Goal: Information Seeking & Learning: Compare options

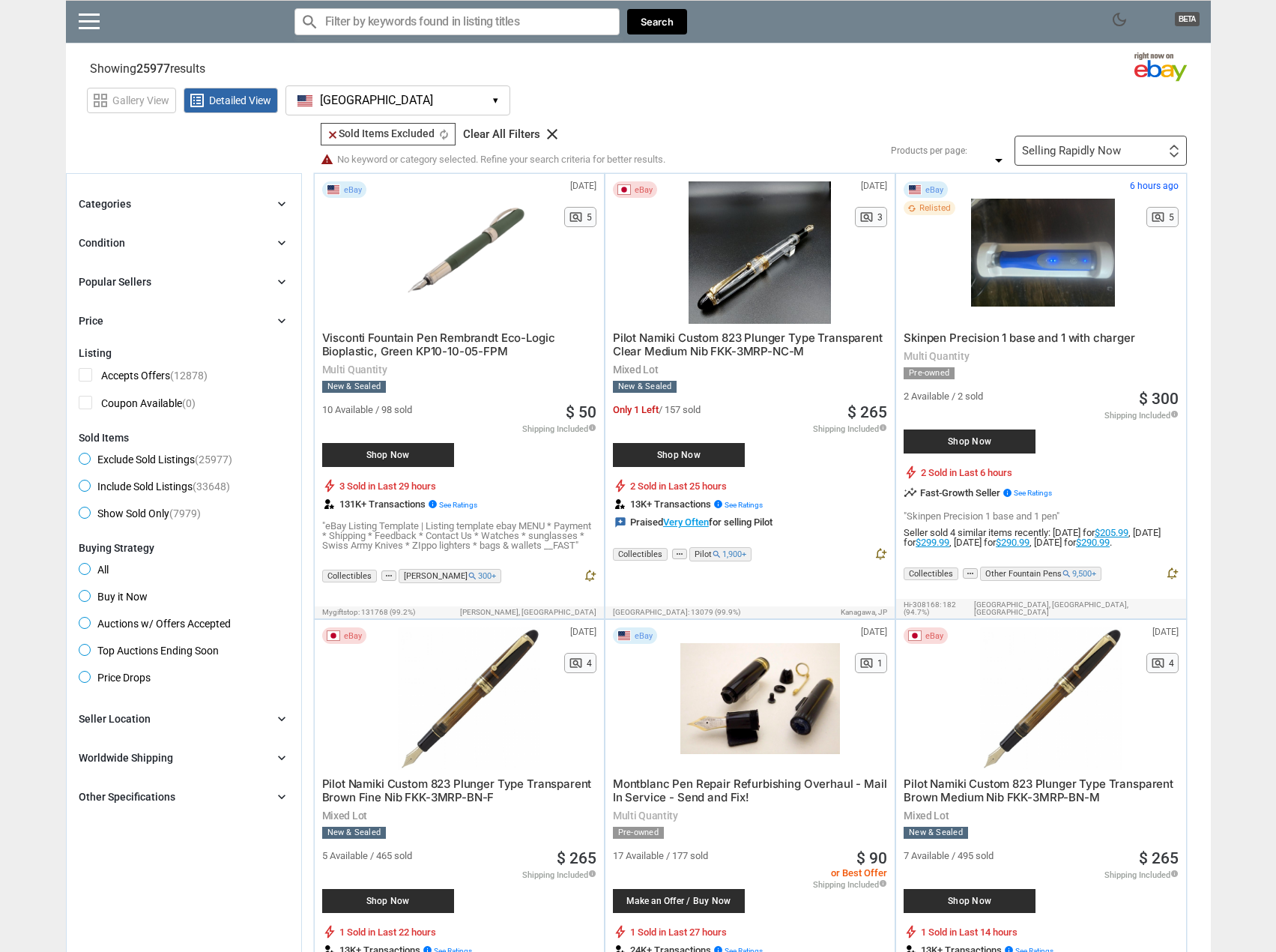
click at [288, 199] on icon "chevron_right" at bounding box center [282, 204] width 15 height 15
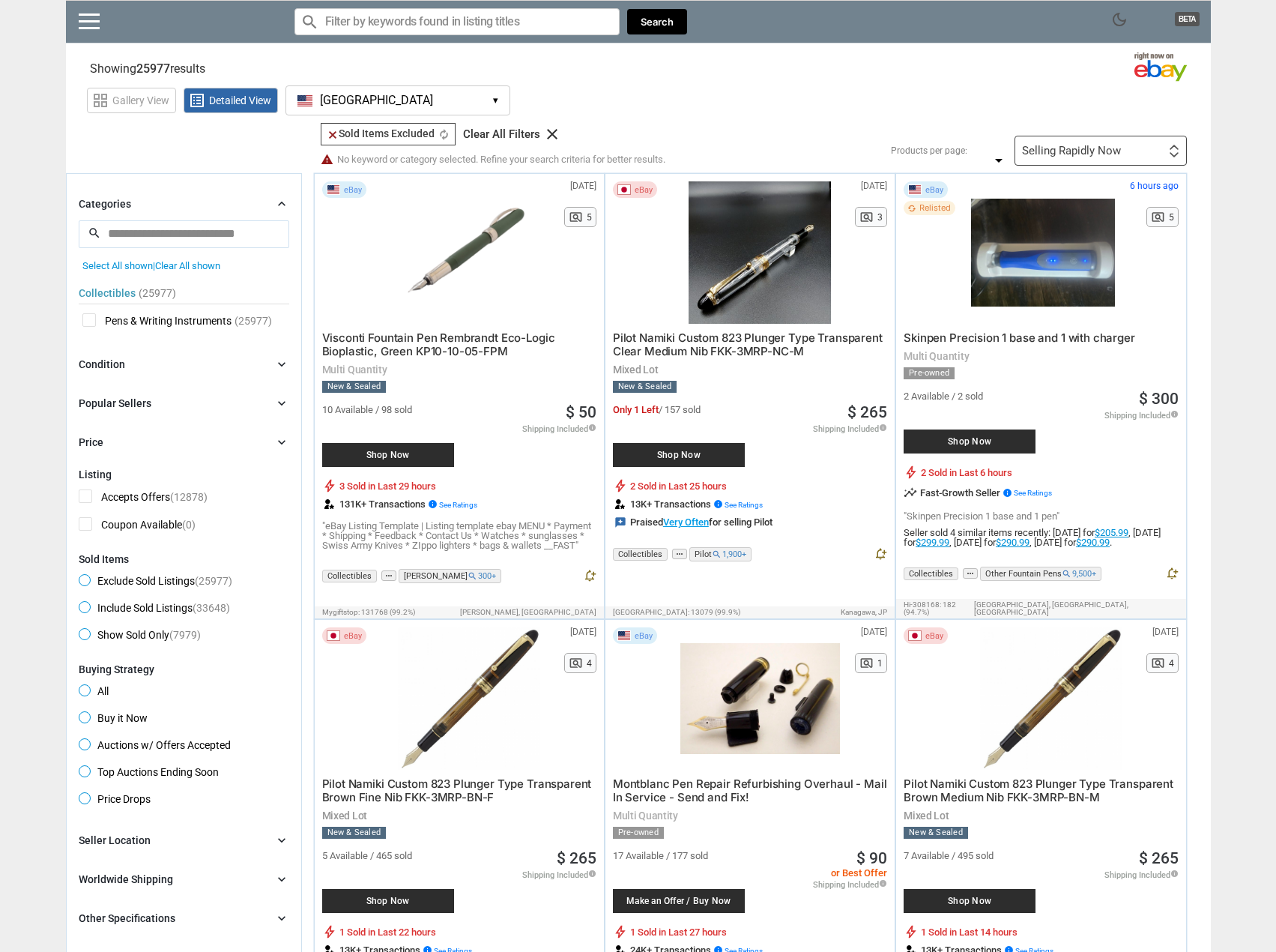
click at [284, 203] on icon "chevron_right" at bounding box center [282, 204] width 15 height 15
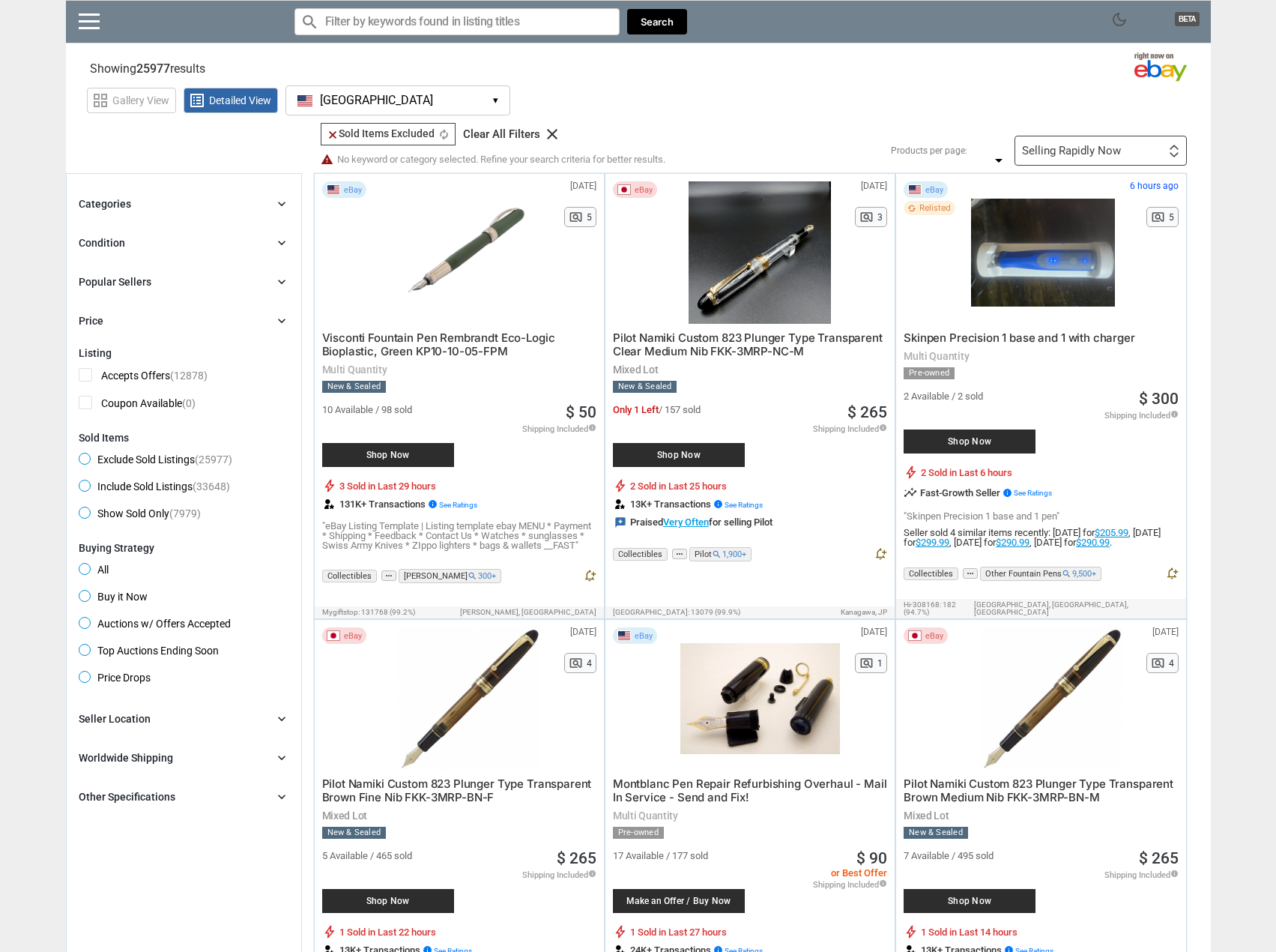
click at [278, 202] on icon "chevron_right" at bounding box center [282, 204] width 15 height 15
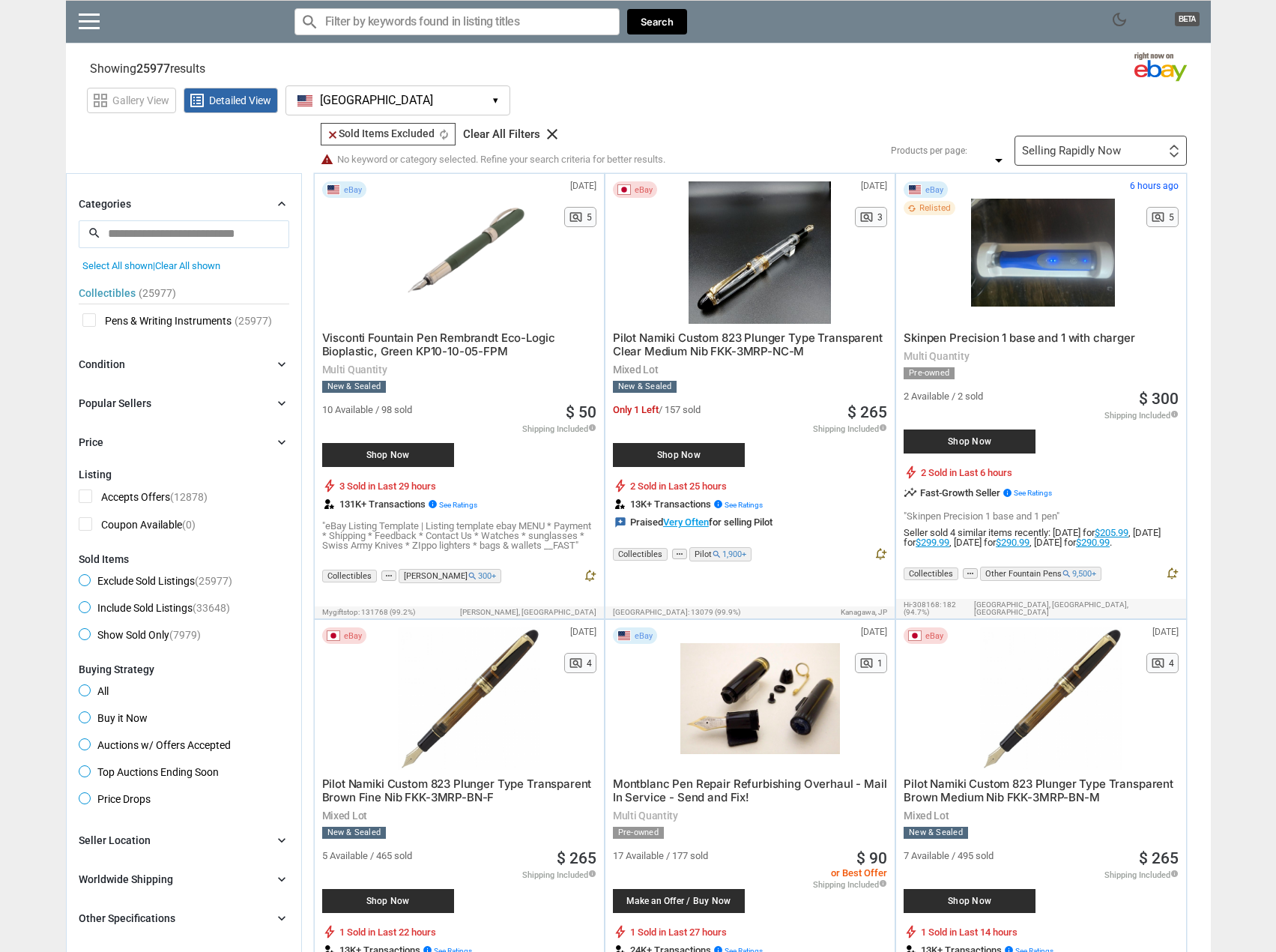
click at [90, 320] on span "Pens & Writing Instruments" at bounding box center [157, 322] width 149 height 19
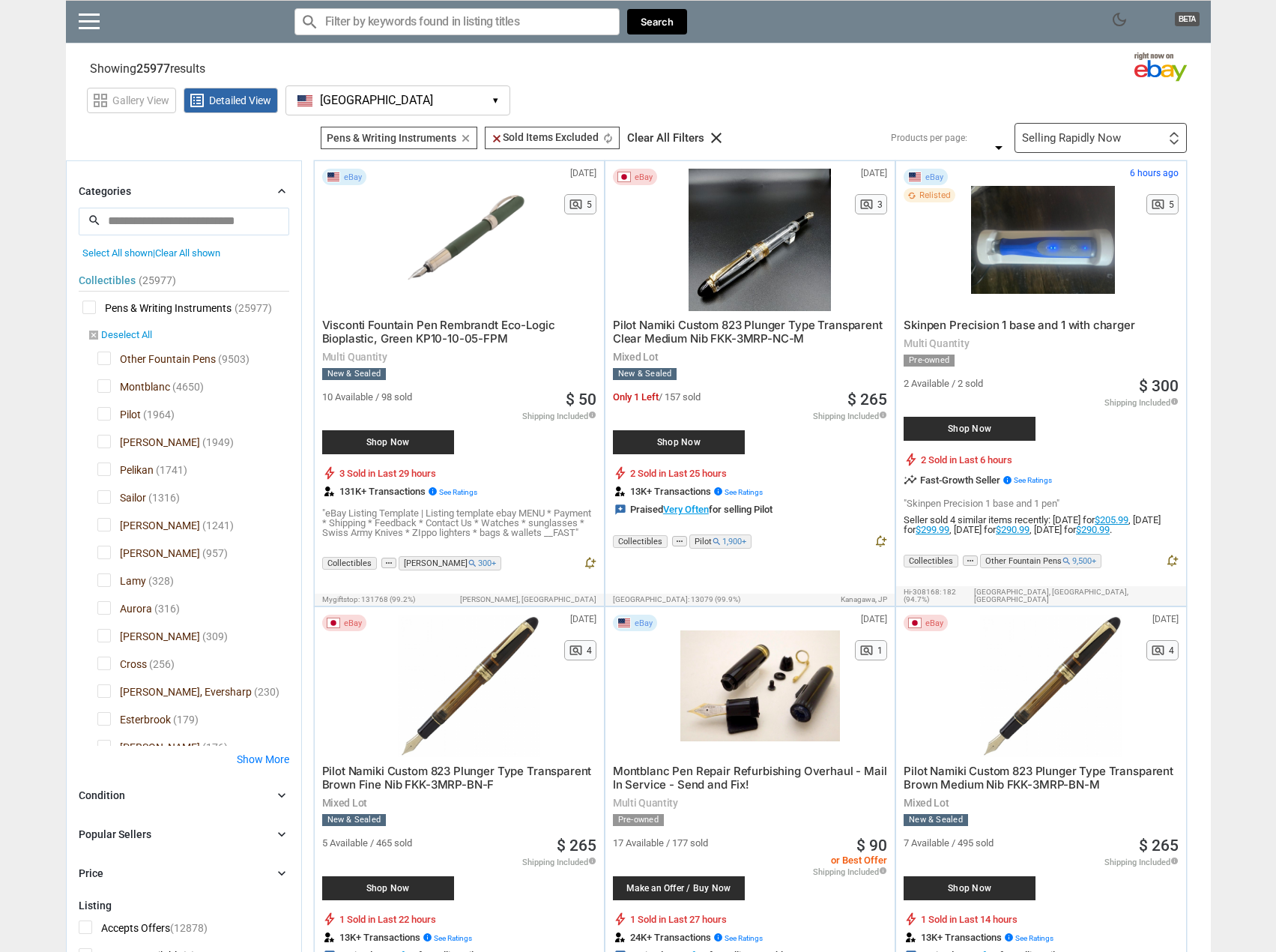
click at [96, 334] on icon "disabled_by_default" at bounding box center [94, 335] width 12 height 12
click at [109, 333] on link "disabled_by_default Deselect All" at bounding box center [120, 336] width 65 height 13
click at [98, 413] on span "Pilot" at bounding box center [119, 416] width 43 height 19
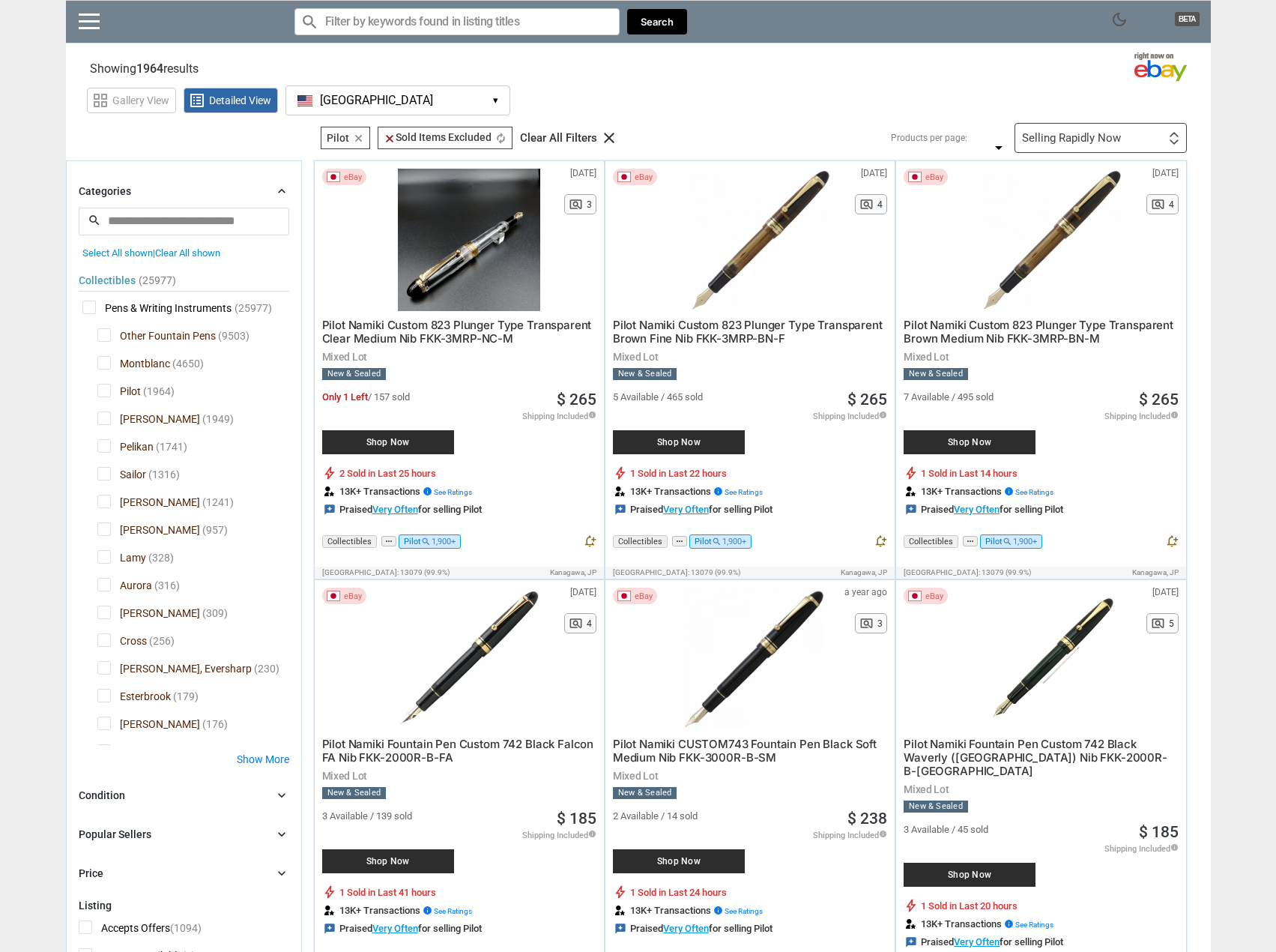
click at [102, 445] on span "Pelikan" at bounding box center [126, 448] width 56 height 19
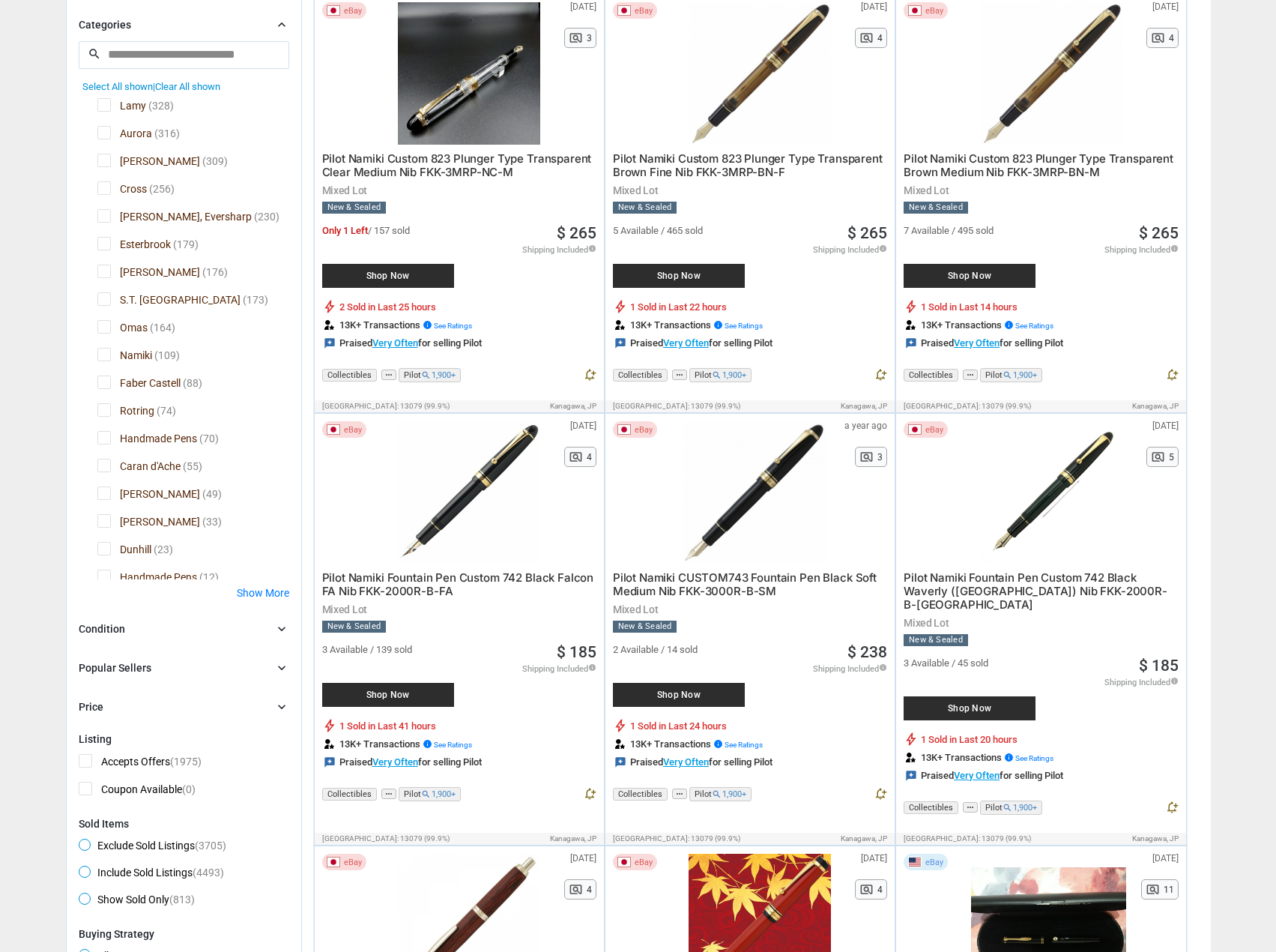
scroll to position [300, 0]
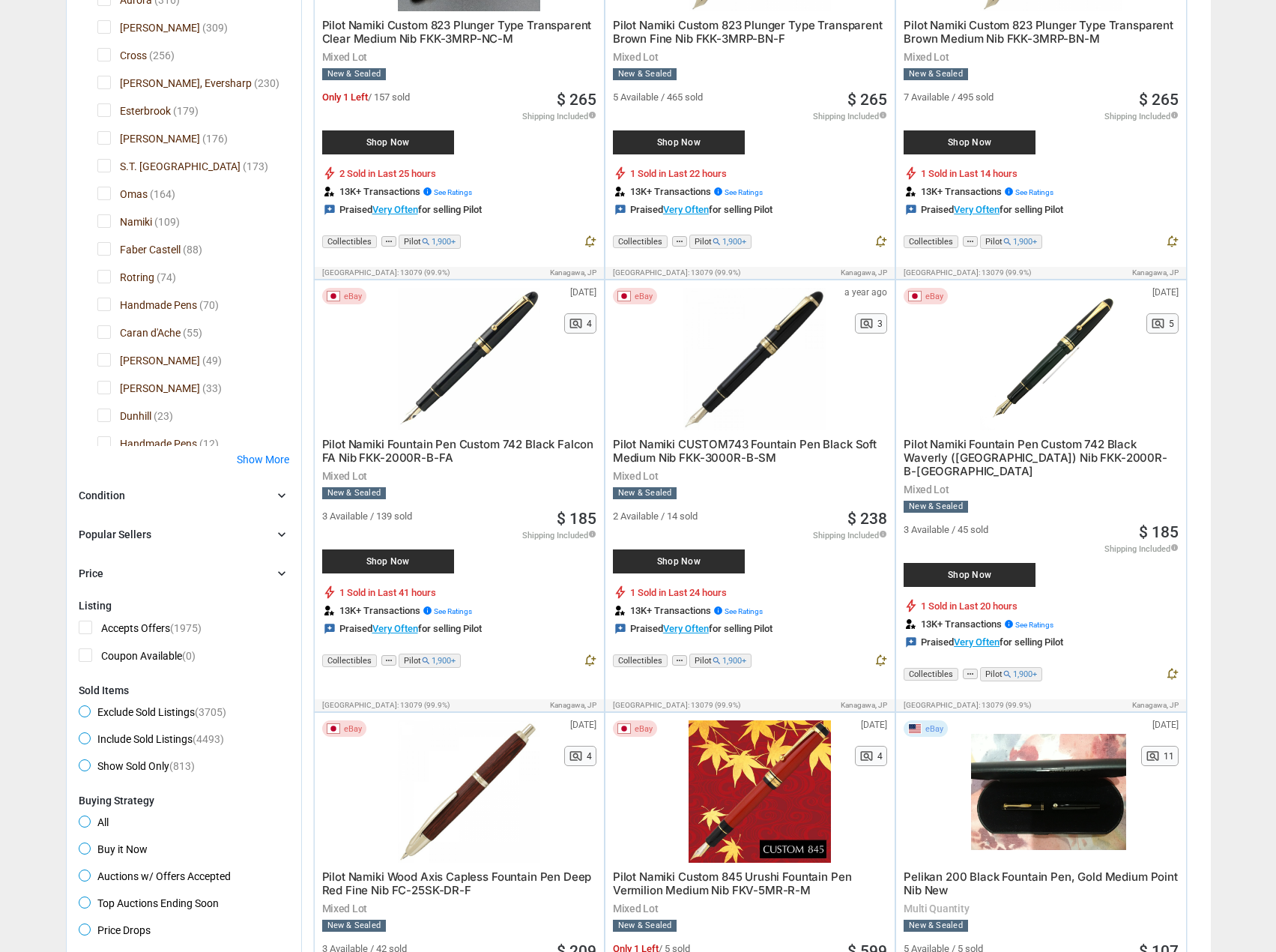
click at [278, 490] on icon "chevron_right" at bounding box center [282, 495] width 15 height 15
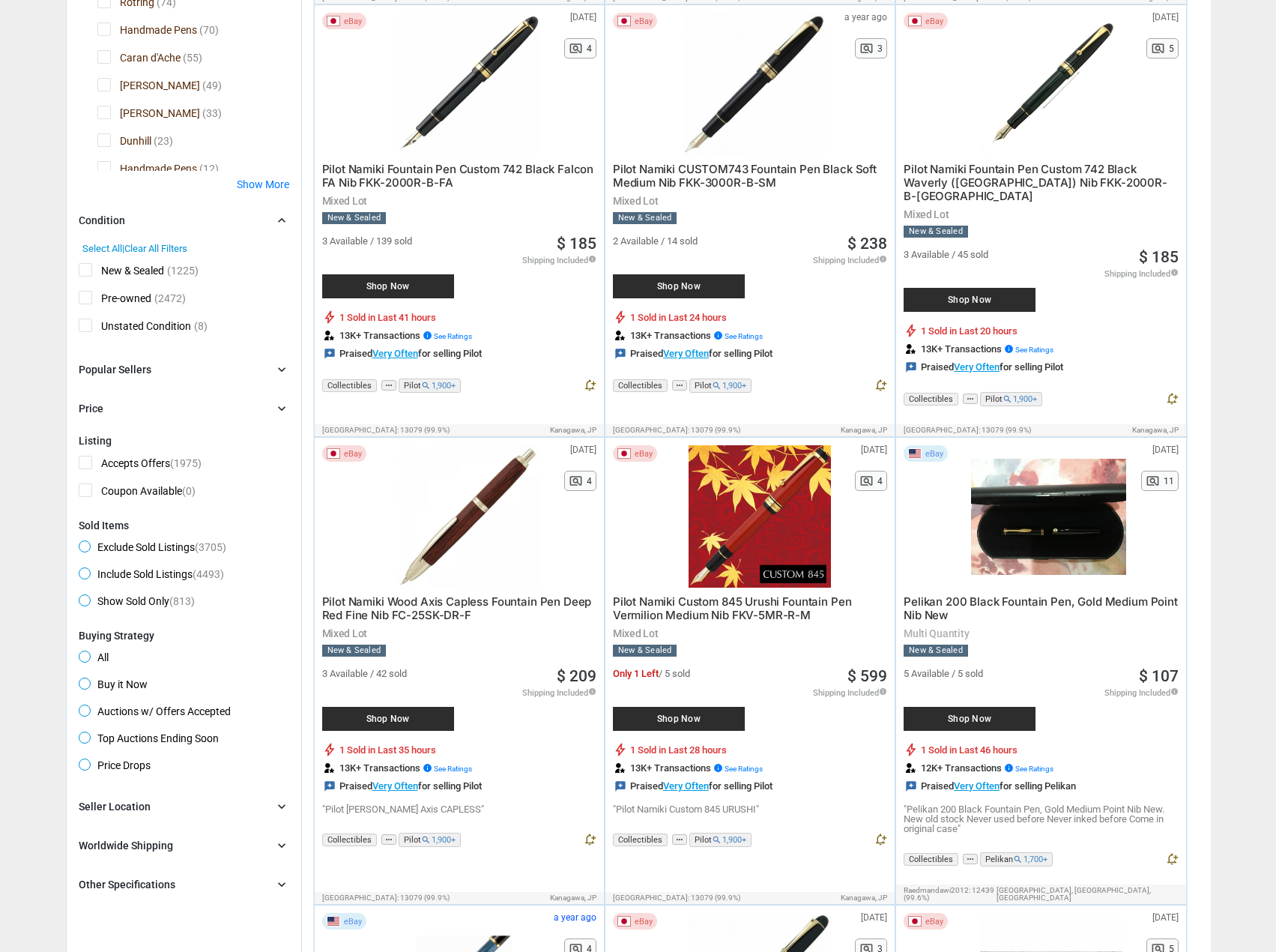
scroll to position [674, 0]
